Goal: Check status: Check status

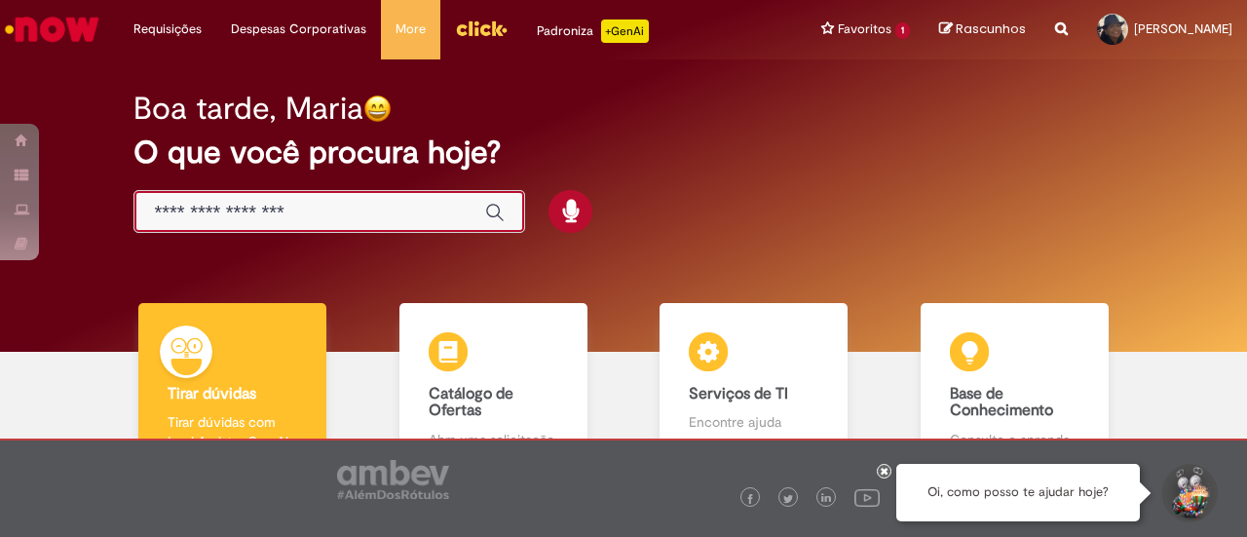
click at [258, 208] on input "Basta digitar aqui" at bounding box center [310, 213] width 312 height 22
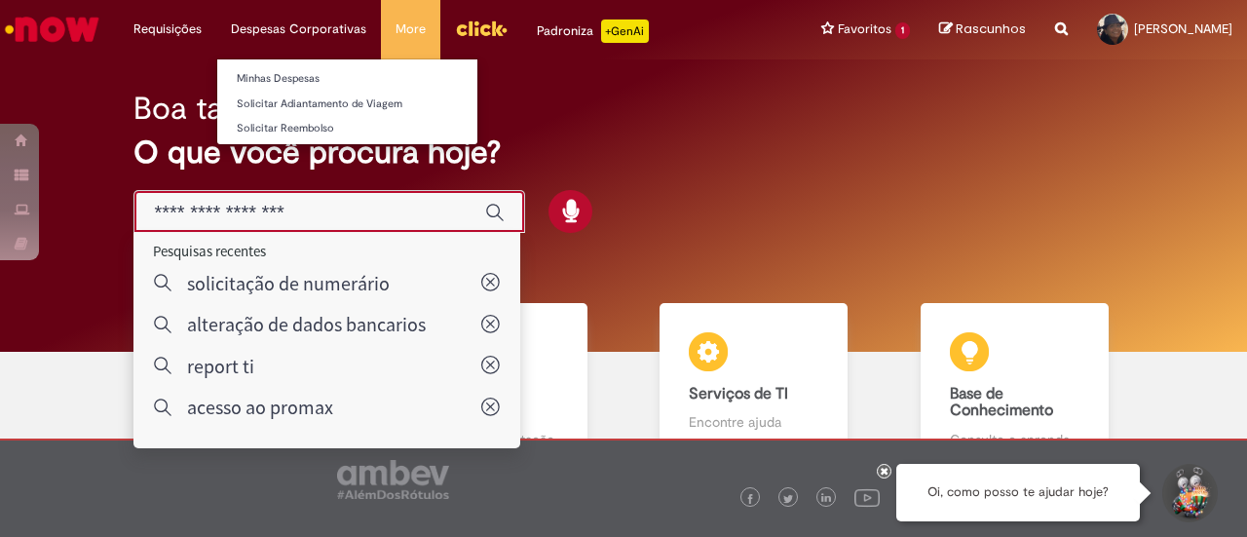
click at [261, 26] on li "Despesas Corporativas Minhas Despesas Solicitar Adiantamento de Viagem Solicita…" at bounding box center [298, 29] width 165 height 58
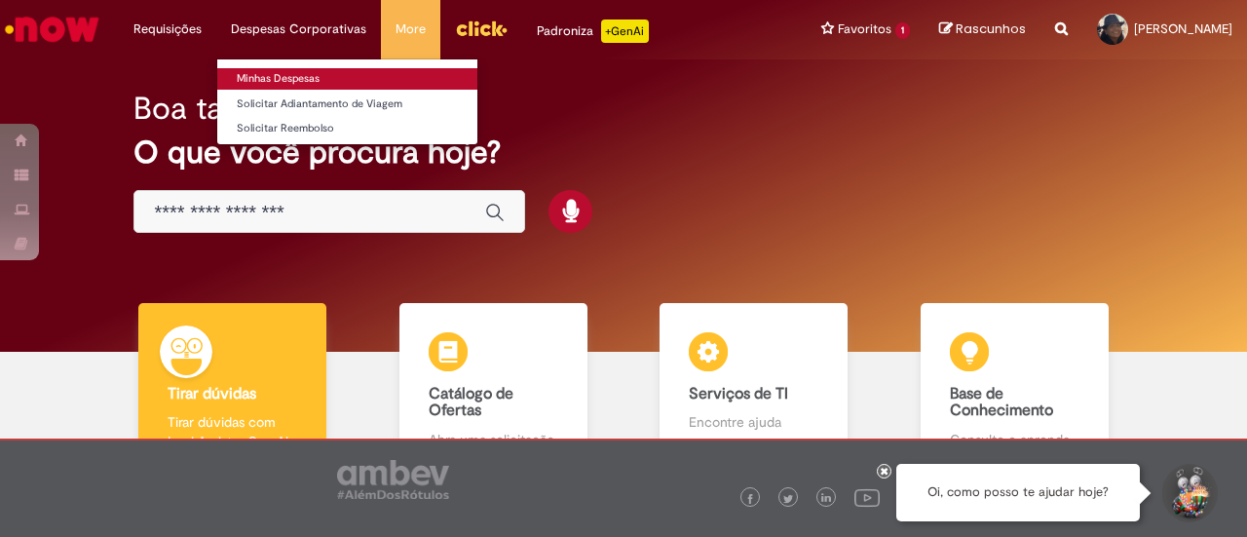
click at [279, 76] on link "Minhas Despesas" at bounding box center [347, 78] width 260 height 21
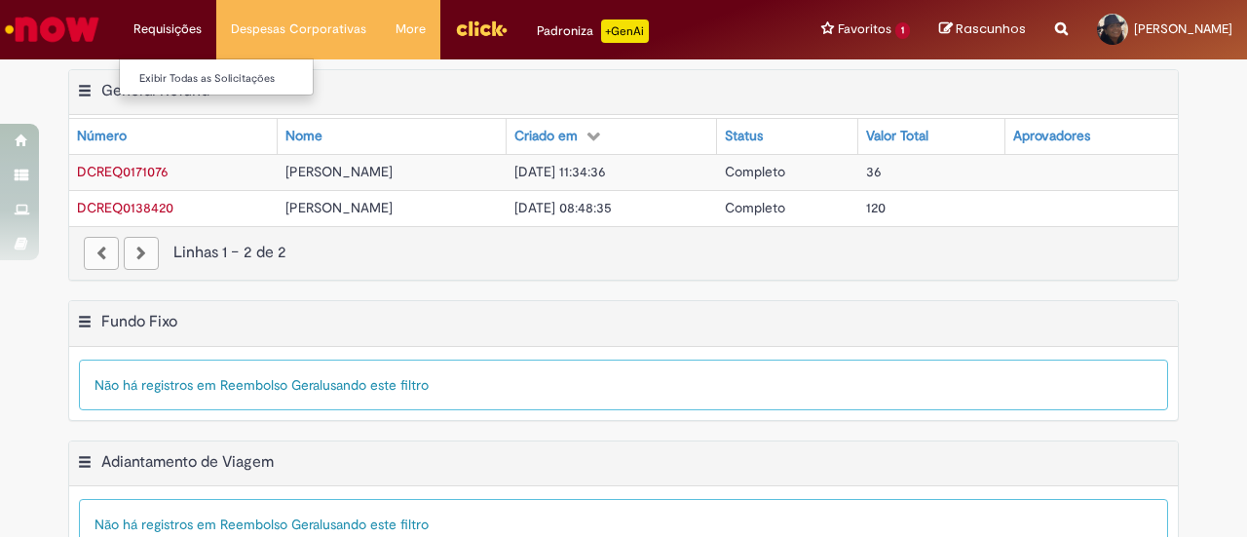
click at [170, 25] on li "Requisições Exibir Todas as Solicitações" at bounding box center [167, 29] width 97 height 58
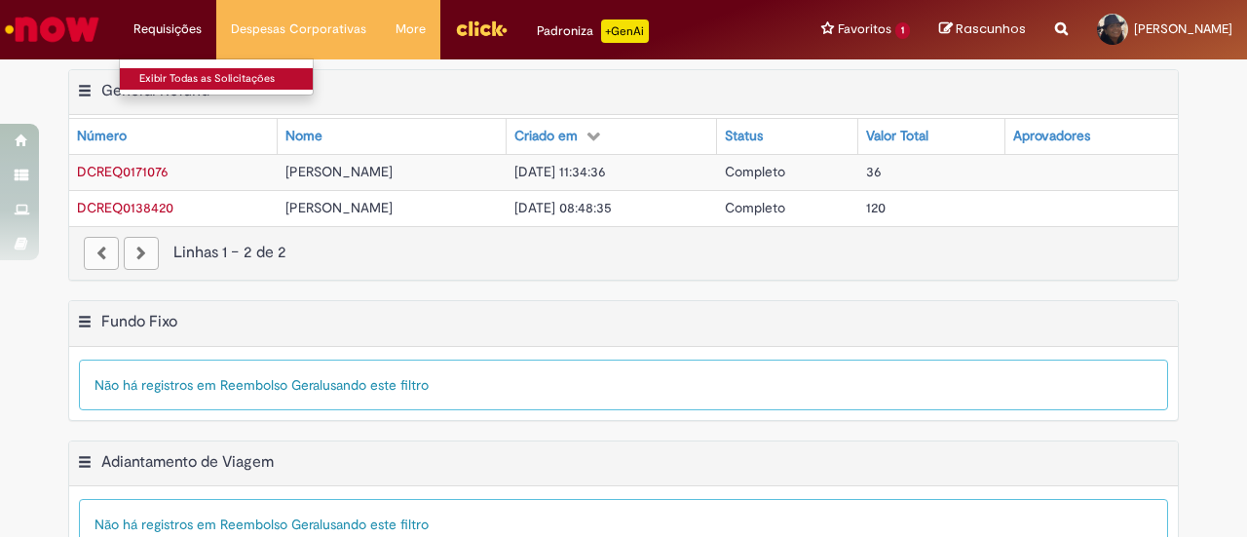
click at [166, 75] on link "Exibir Todas as Solicitações" at bounding box center [227, 78] width 214 height 21
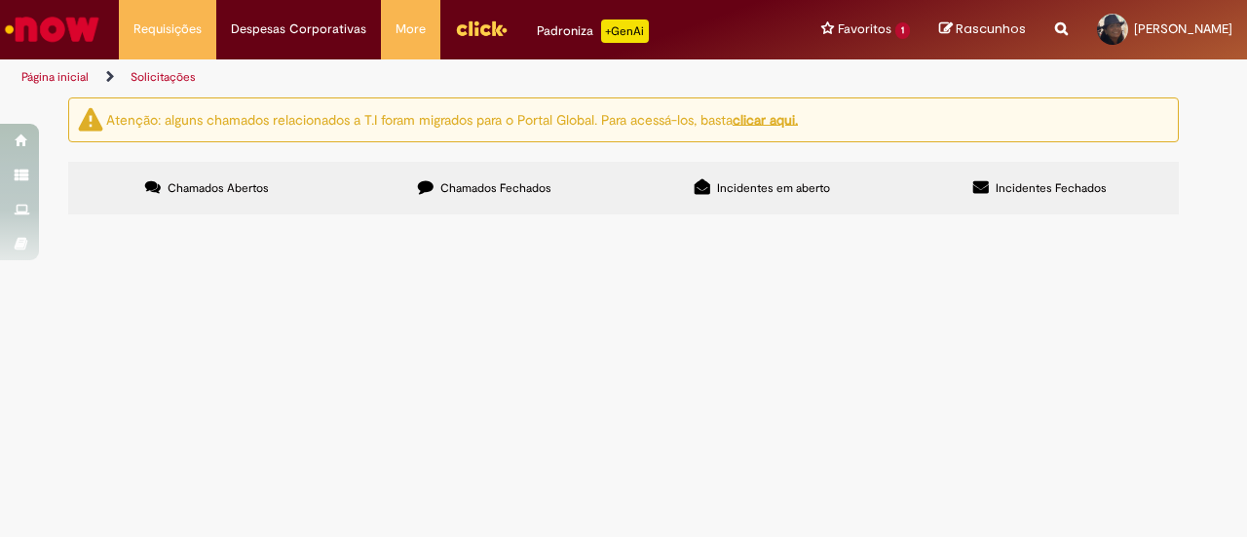
click at [486, 185] on span "Chamados Fechados" at bounding box center [495, 188] width 111 height 16
click at [0, 0] on span "R13540268" at bounding box center [0, 0] width 0 height 0
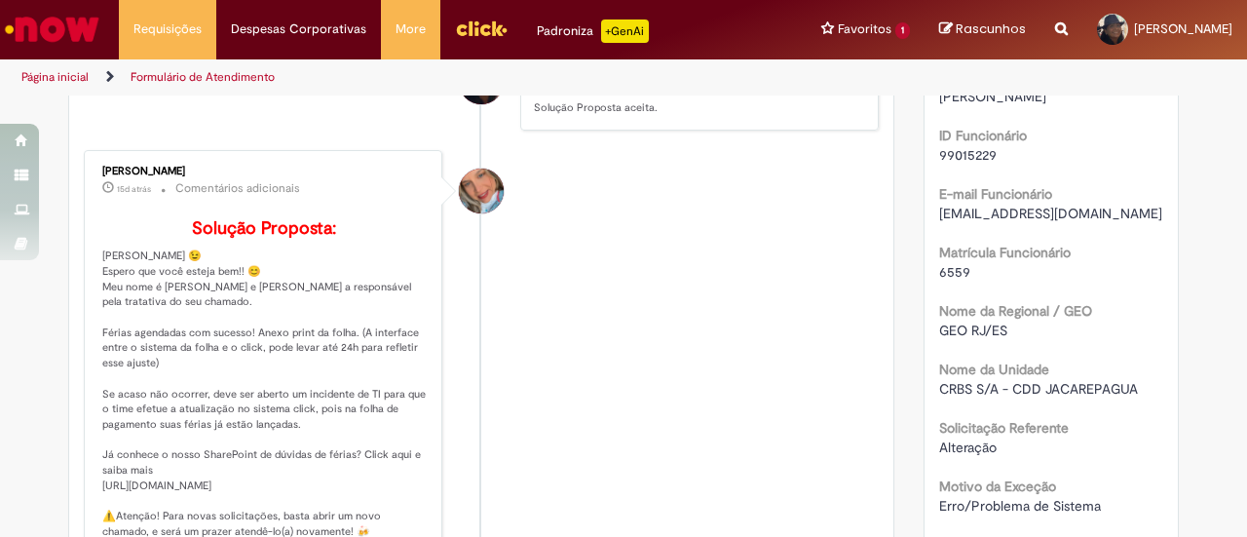
scroll to position [403, 0]
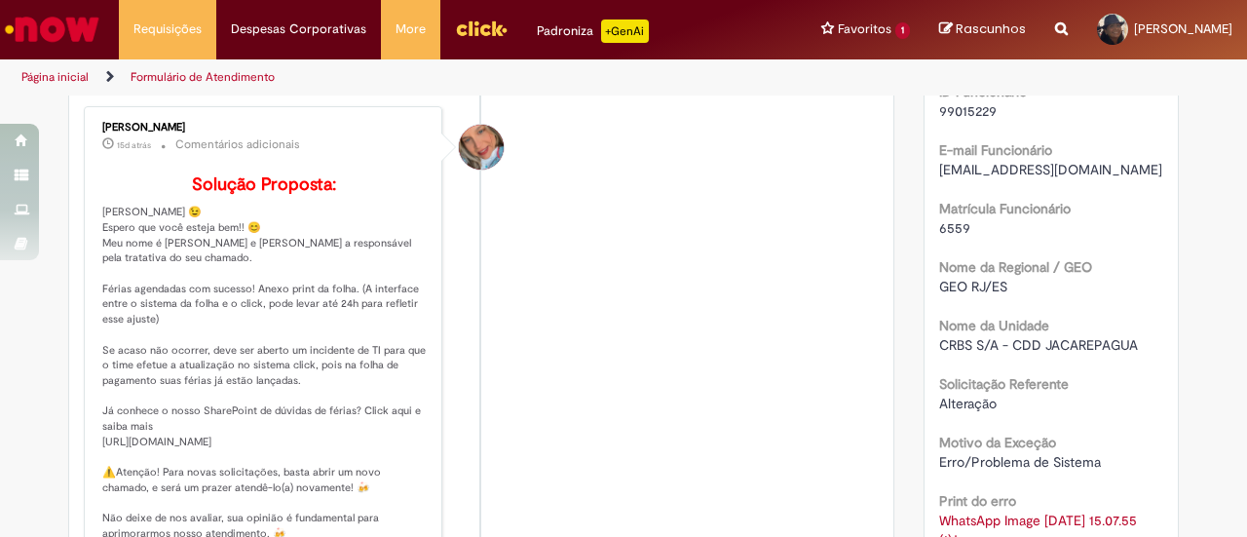
drag, startPoint x: 224, startPoint y: 118, endPoint x: 89, endPoint y: 114, distance: 135.5
click at [90, 114] on div "[PERSON_NAME] 15d atrás 15 dias atrás Comentários adicionais Solução Proposta:" at bounding box center [263, 331] width 347 height 439
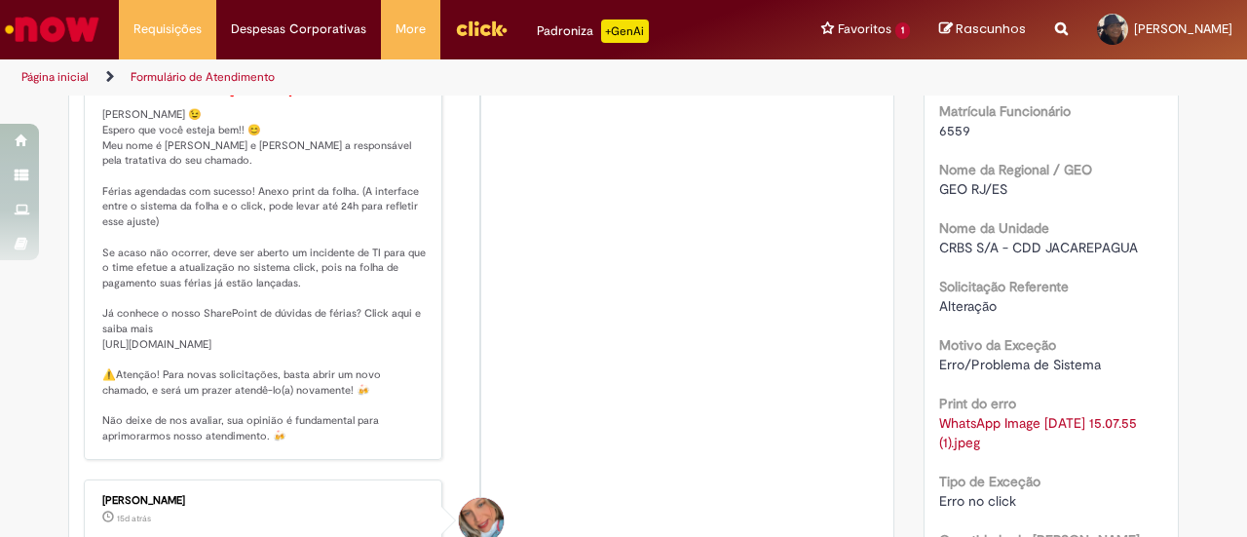
copy div "[PERSON_NAME]"
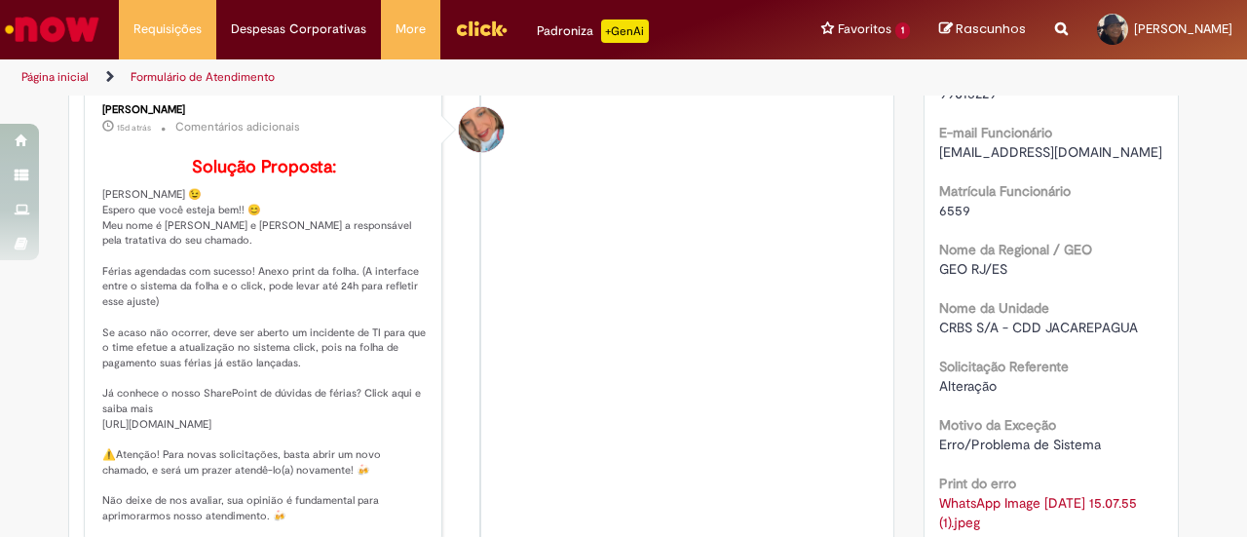
scroll to position [403, 0]
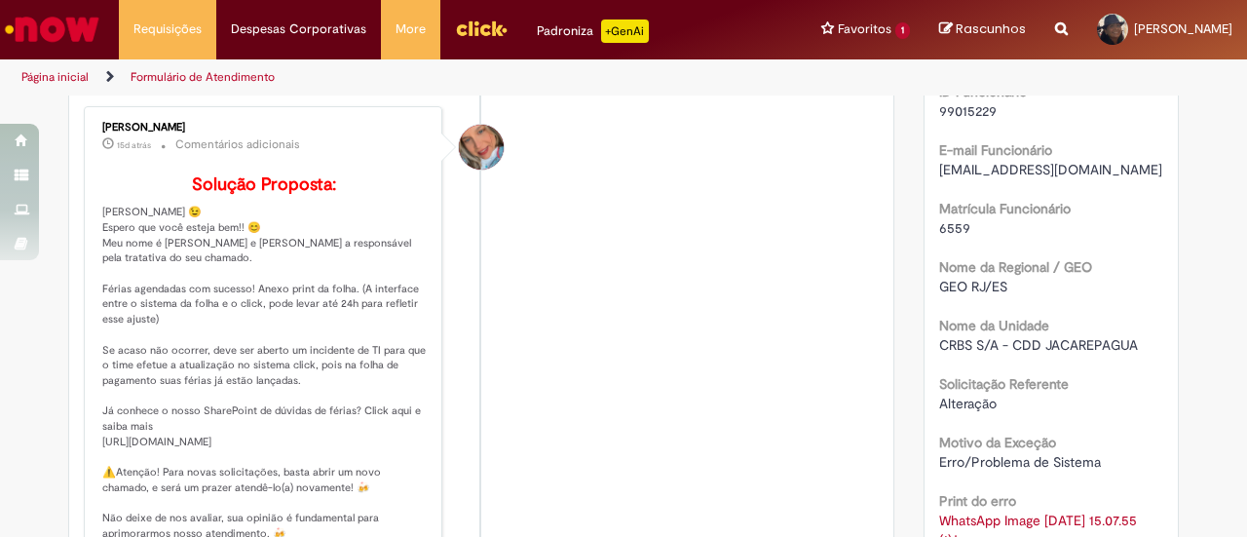
click at [394, 237] on p "Solução Proposta: Olá [PERSON_NAME] 😉 Espero que você esteja bem!! 😊 Meu nome é…" at bounding box center [264, 357] width 325 height 365
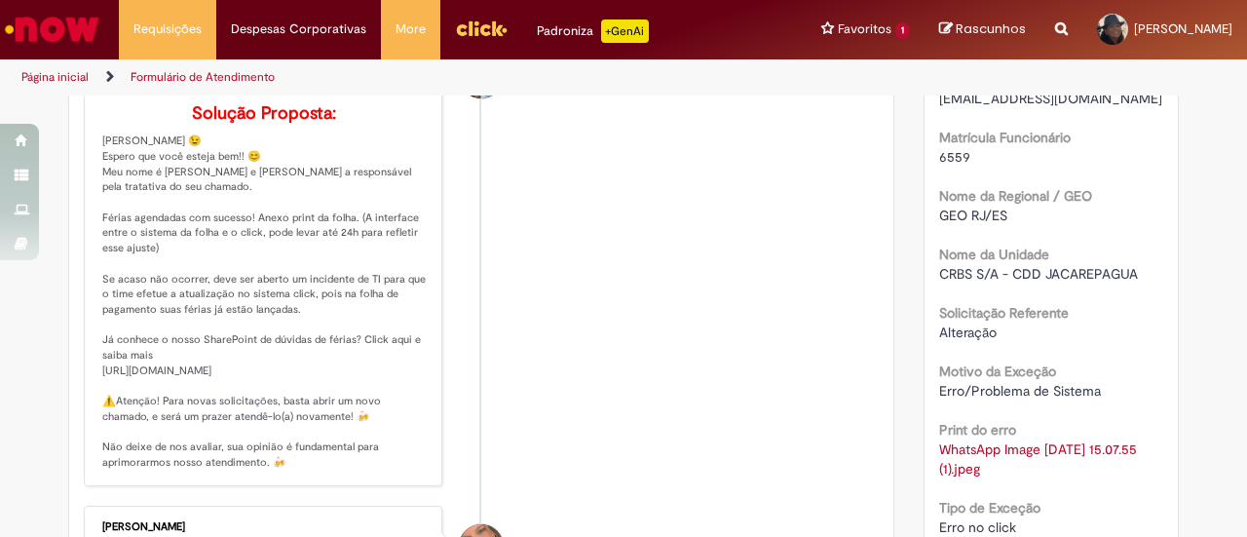
scroll to position [501, 0]
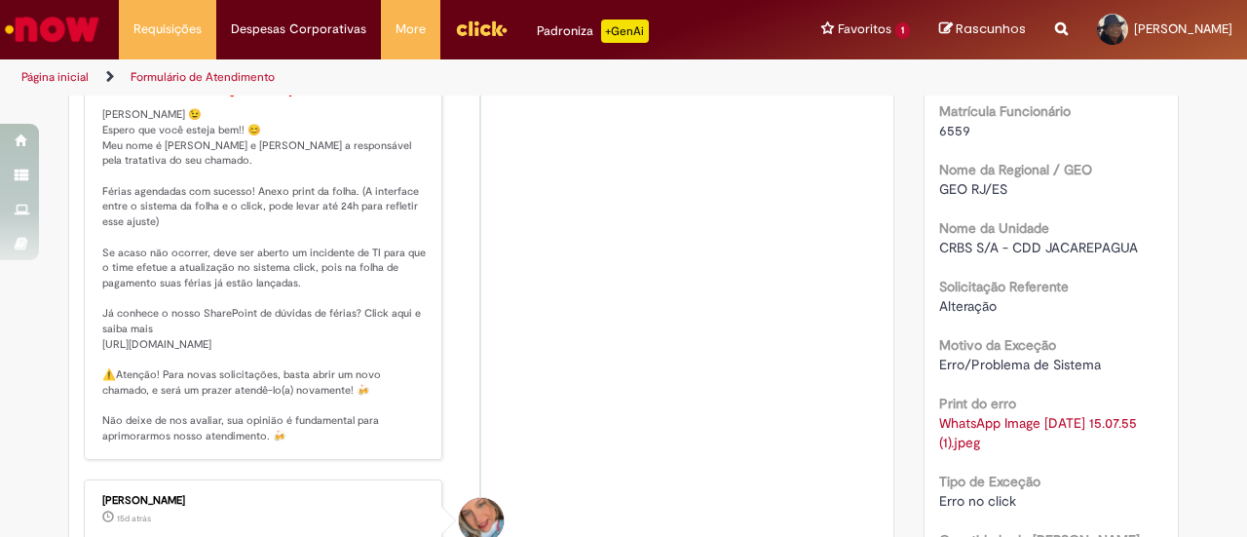
drag, startPoint x: 96, startPoint y: 137, endPoint x: 375, endPoint y: 480, distance: 442.6
click at [375, 443] on p "Solução Proposta: Olá [PERSON_NAME] 😉 Espero que você esteja bem!! 😊 Meu nome é…" at bounding box center [264, 260] width 325 height 365
copy p "[PERSON_NAME] 😉 Espero que você esteja bem!! 😊 Meu nome é [PERSON_NAME] e [PERS…"
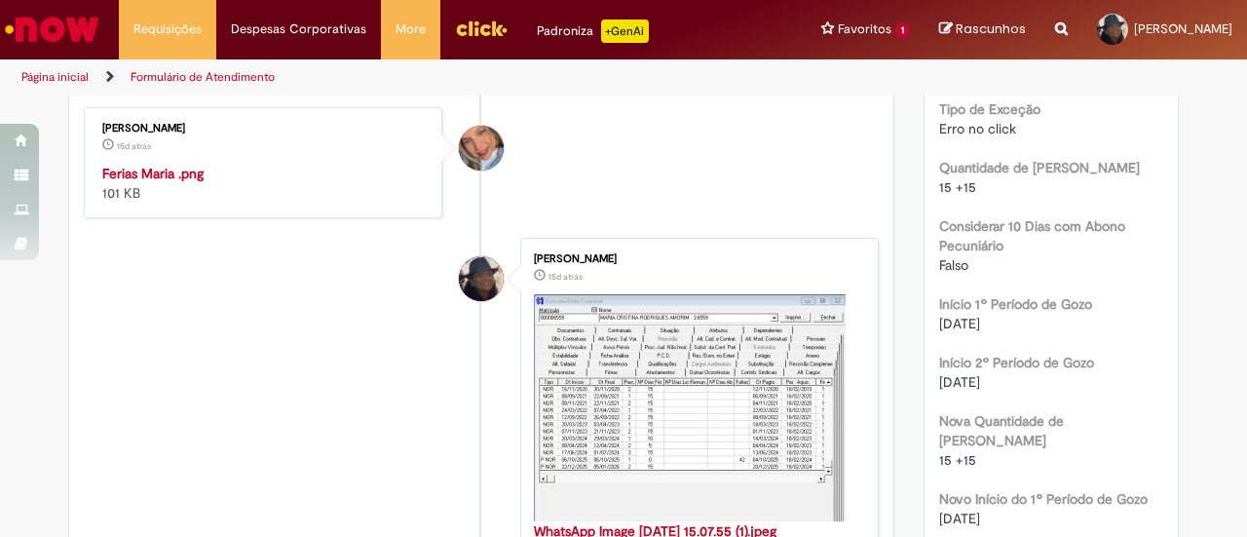
scroll to position [891, 0]
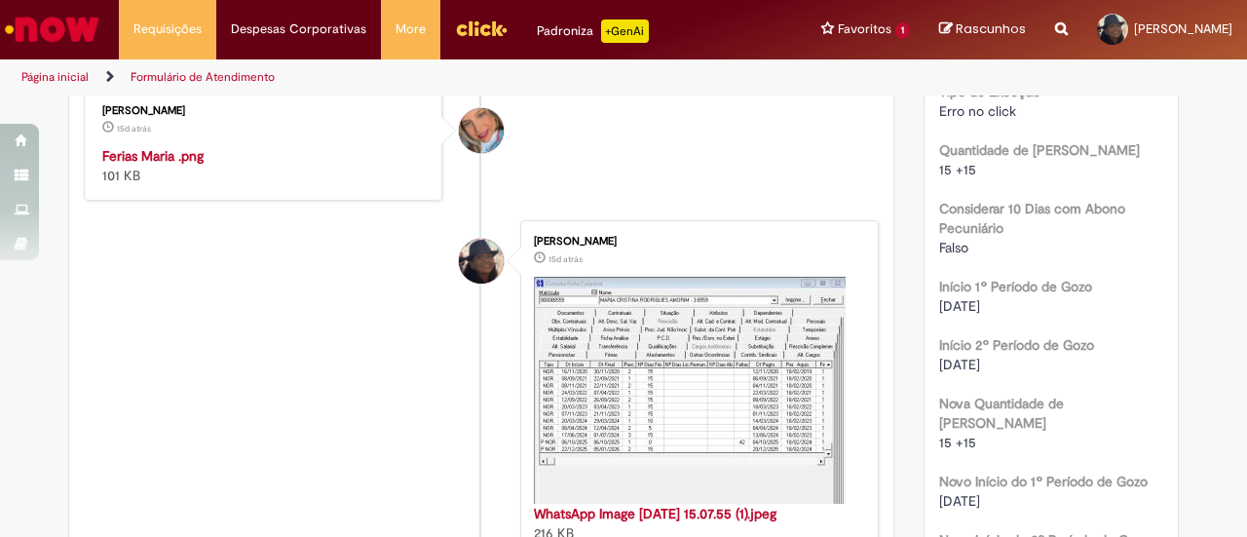
click at [186, 146] on img "Histórico de tíquete" at bounding box center [264, 146] width 325 height 0
drag, startPoint x: 185, startPoint y: 256, endPoint x: 610, endPoint y: 307, distance: 427.9
click at [610, 201] on li "[PERSON_NAME] 15d atrás 15 dias atrás Ferias Maria .png 101 KB" at bounding box center [481, 145] width 795 height 111
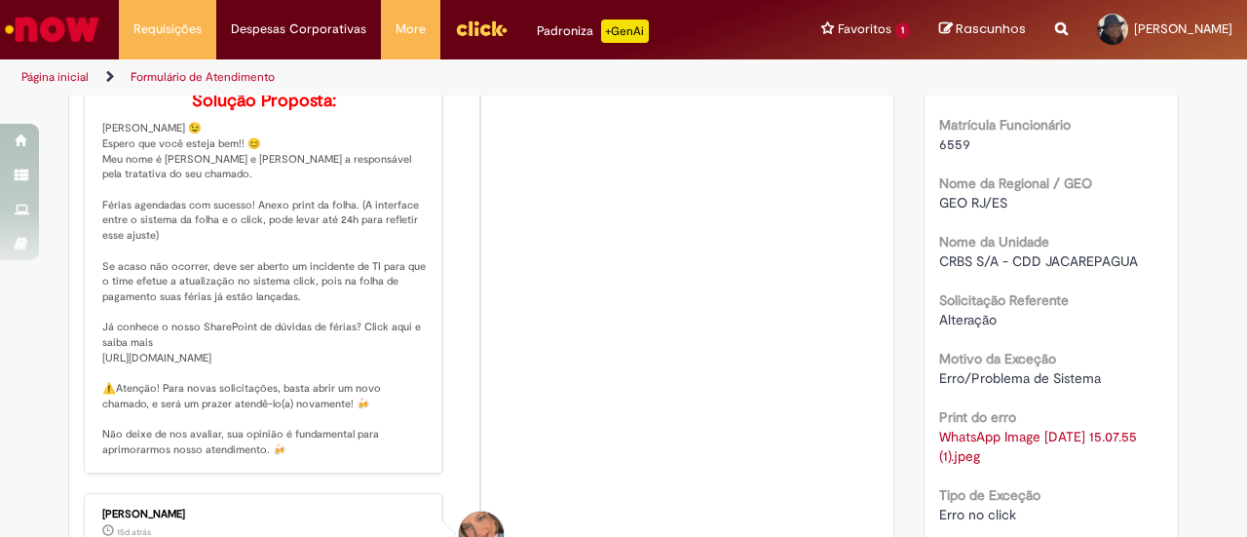
scroll to position [585, 0]
